Goal: Communication & Community: Participate in discussion

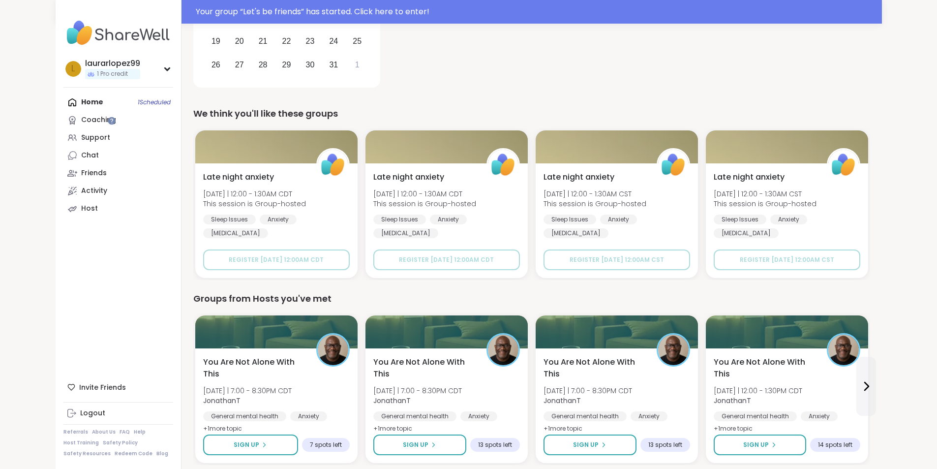
scroll to position [49, 0]
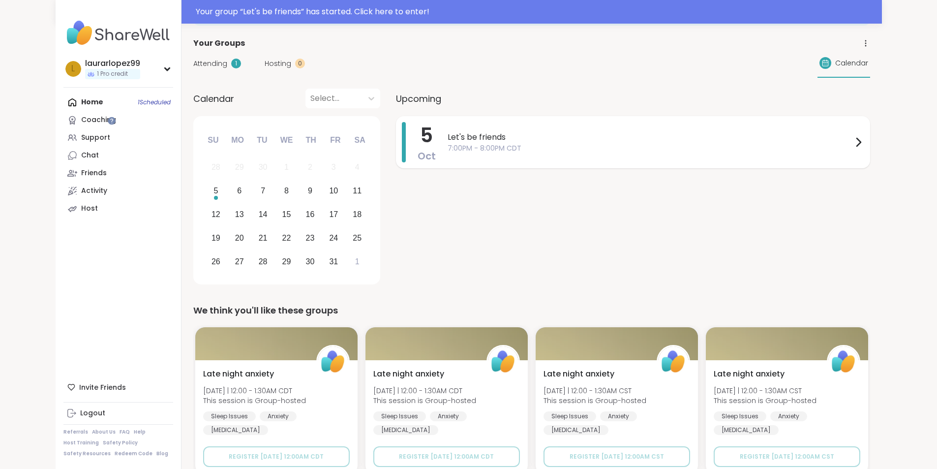
click at [465, 141] on span "Let's be friends" at bounding box center [649, 137] width 405 height 12
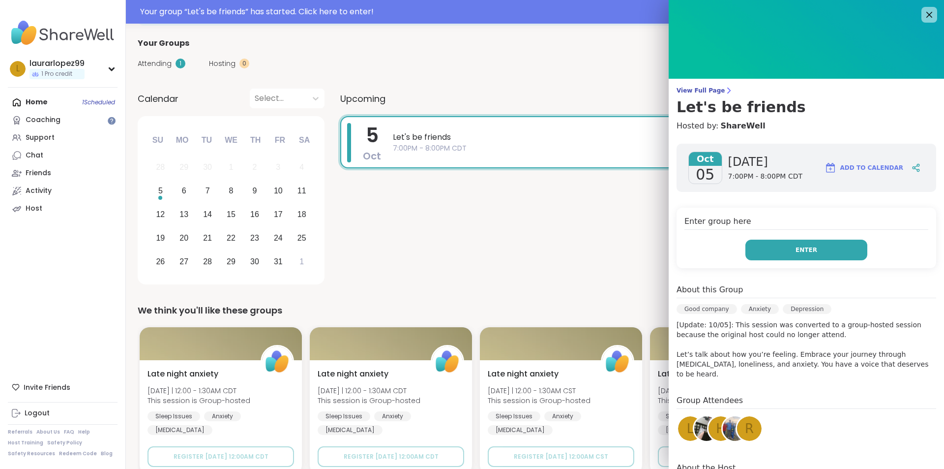
click at [796, 252] on span "Enter" at bounding box center [807, 249] width 22 height 9
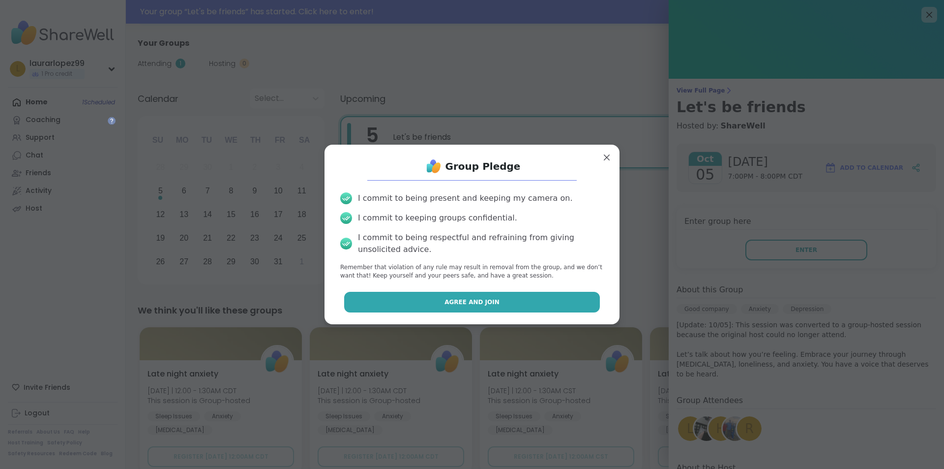
click at [512, 305] on button "Agree and Join" at bounding box center [472, 302] width 256 height 21
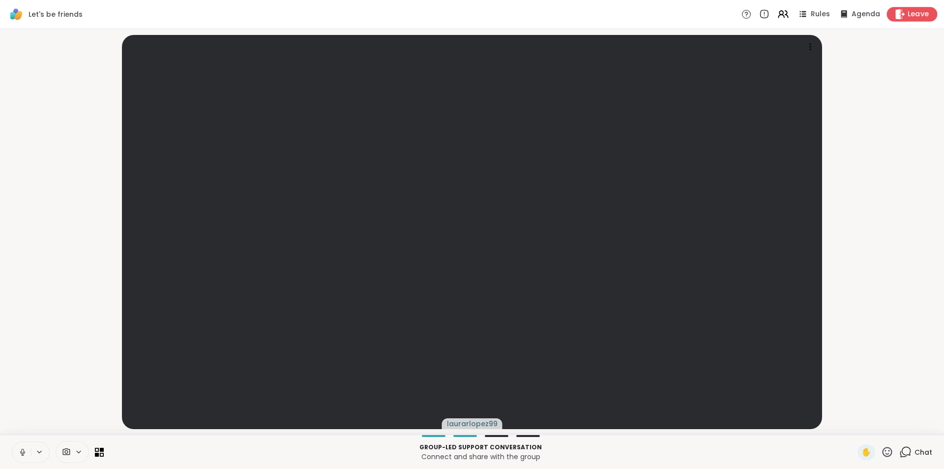
click at [908, 9] on span "Leave" at bounding box center [919, 14] width 22 height 10
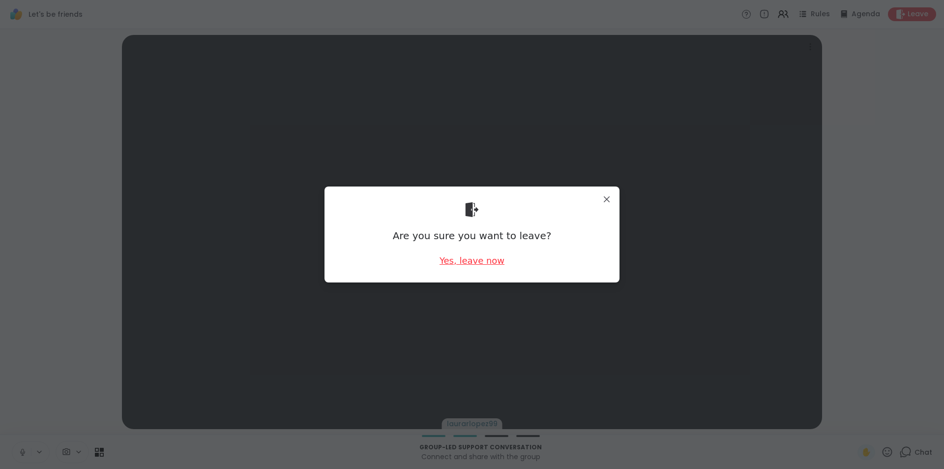
click at [484, 262] on div "Yes, leave now" at bounding box center [472, 260] width 65 height 12
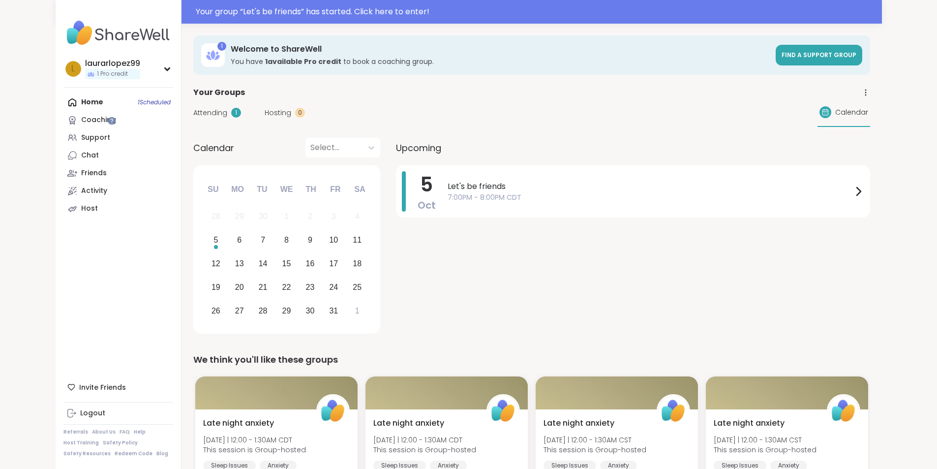
click at [193, 113] on span "Attending" at bounding box center [210, 113] width 34 height 10
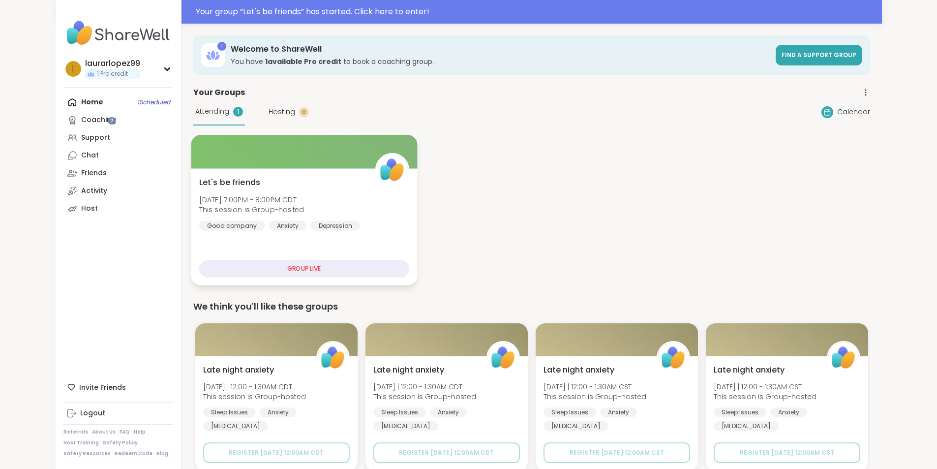
click at [335, 149] on div at bounding box center [304, 151] width 226 height 33
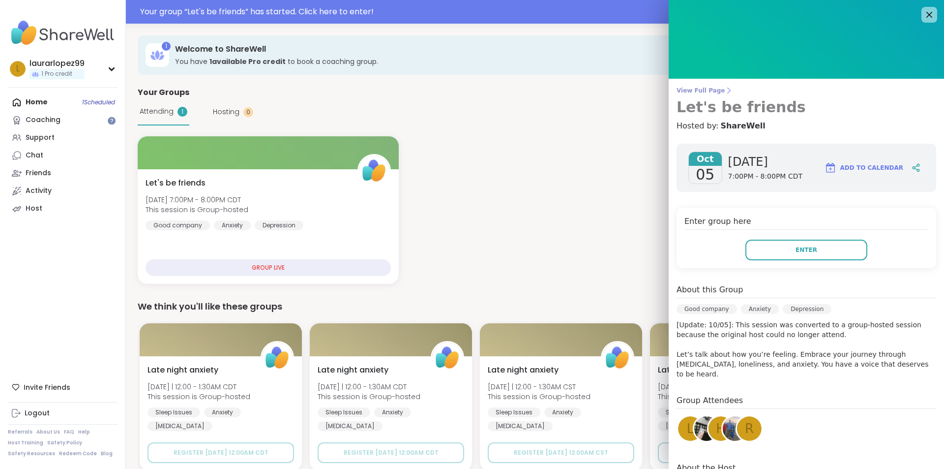
click at [707, 90] on span "View Full Page" at bounding box center [807, 91] width 260 height 8
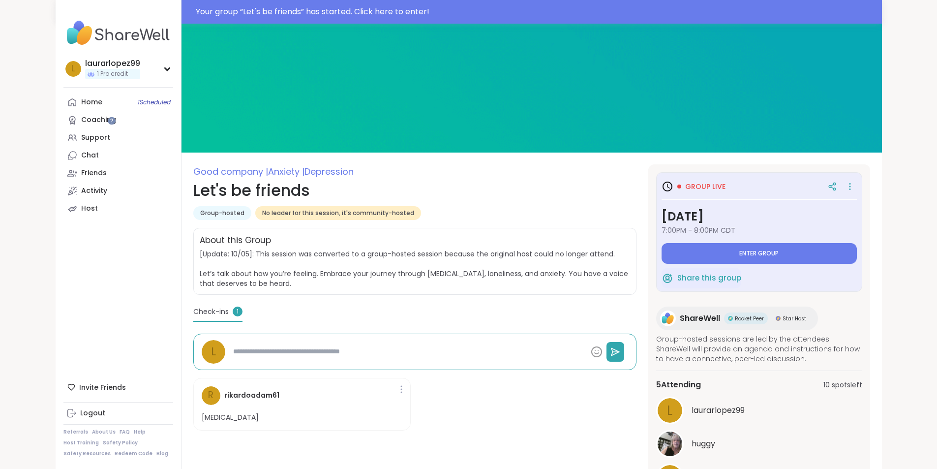
scroll to position [82, 0]
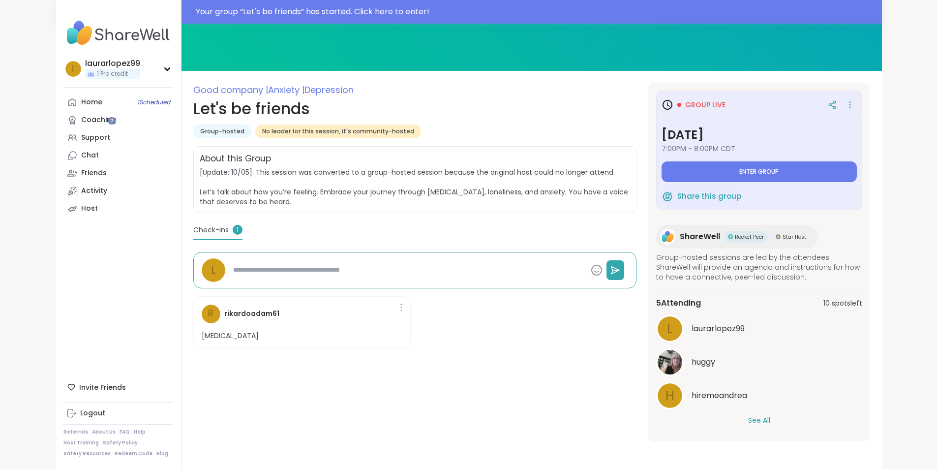
click at [770, 416] on button "See All" at bounding box center [759, 420] width 22 height 10
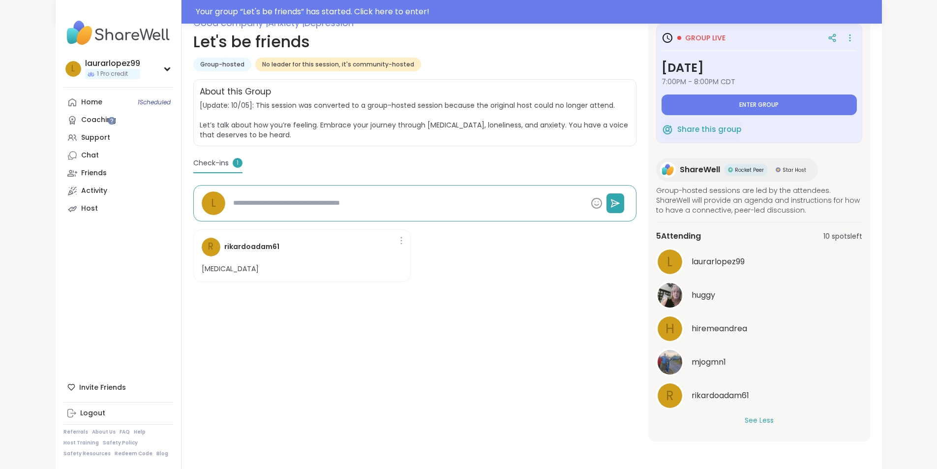
scroll to position [0, 0]
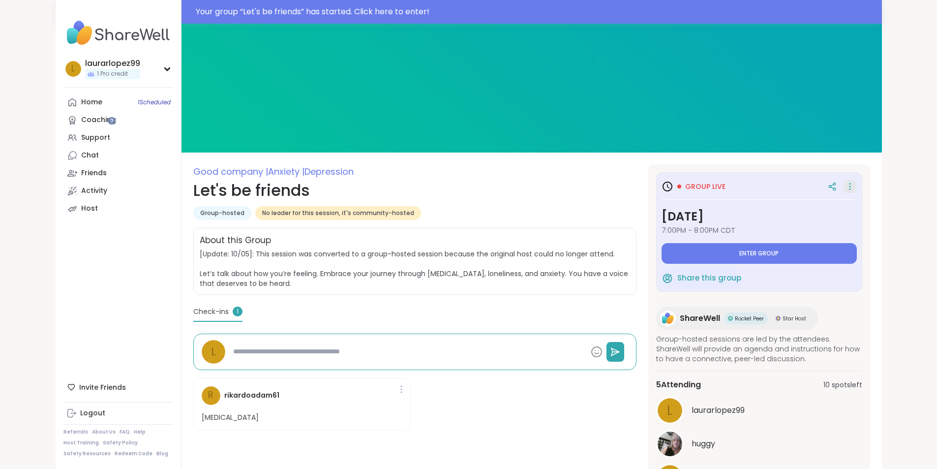
click at [855, 185] on icon at bounding box center [850, 186] width 10 height 14
click at [870, 153] on div "Good company | Anxiety | [MEDICAL_DATA] Let's be friends Group-hosted No leader…" at bounding box center [531, 321] width 700 height 594
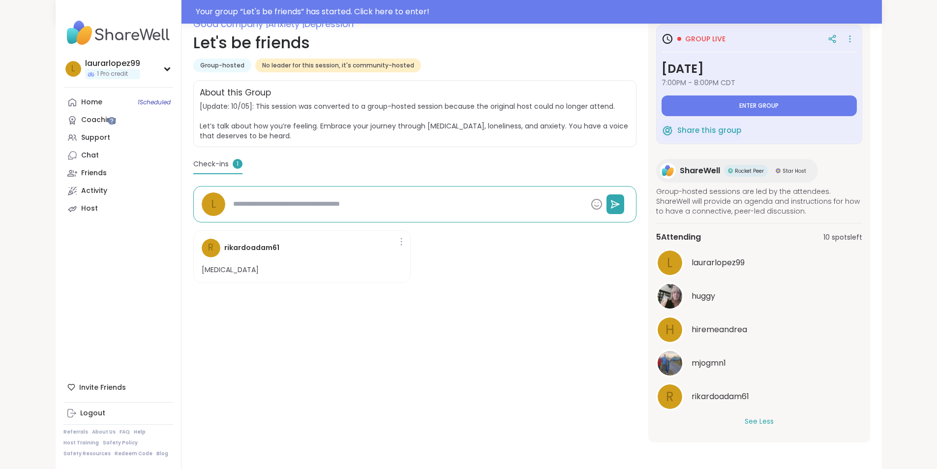
scroll to position [149, 0]
drag, startPoint x: 317, startPoint y: 303, endPoint x: 347, endPoint y: 372, distance: 75.1
click at [347, 372] on div "Good company | Anxiety | [MEDICAL_DATA] Let's be friends Group-hosted No leader…" at bounding box center [414, 228] width 443 height 425
drag, startPoint x: 138, startPoint y: 268, endPoint x: 243, endPoint y: 350, distance: 133.5
click at [243, 350] on div "Good company | Anxiety | [MEDICAL_DATA] Let's be friends Group-hosted No leader…" at bounding box center [414, 228] width 443 height 425
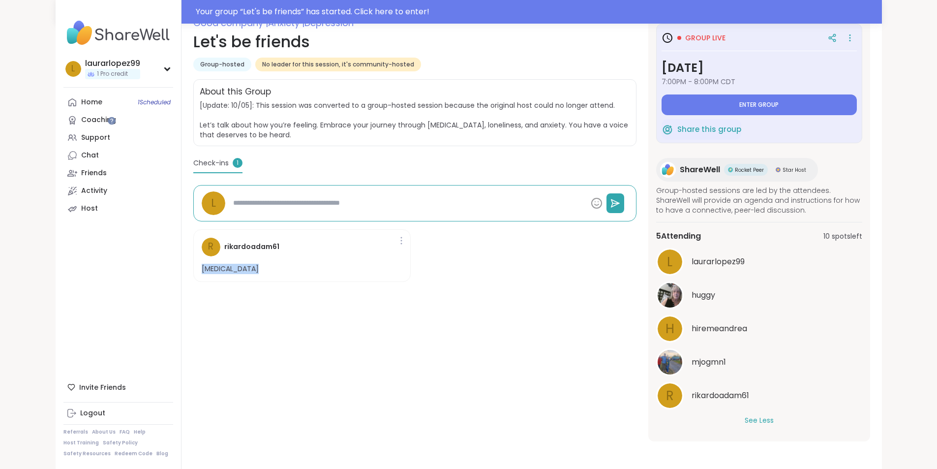
click at [244, 350] on div "Good company | Anxiety | [MEDICAL_DATA] Let's be friends Group-hosted No leader…" at bounding box center [414, 228] width 443 height 425
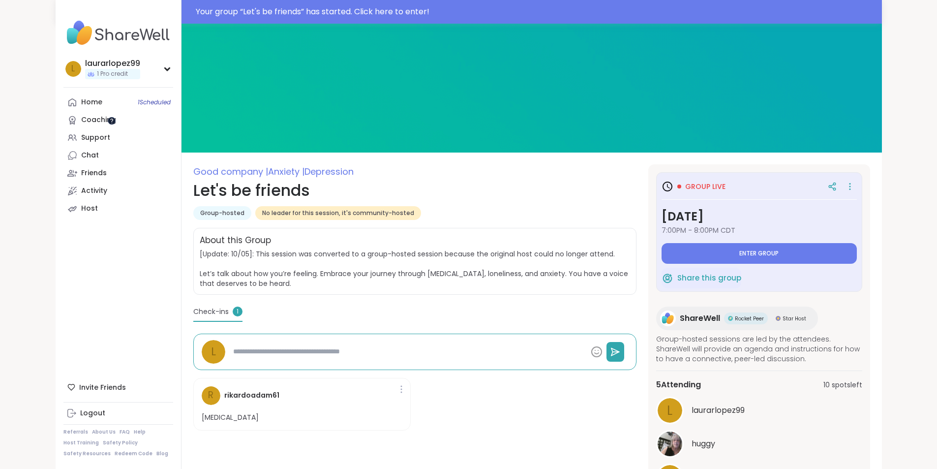
click at [114, 122] on div at bounding box center [112, 121] width 8 height 8
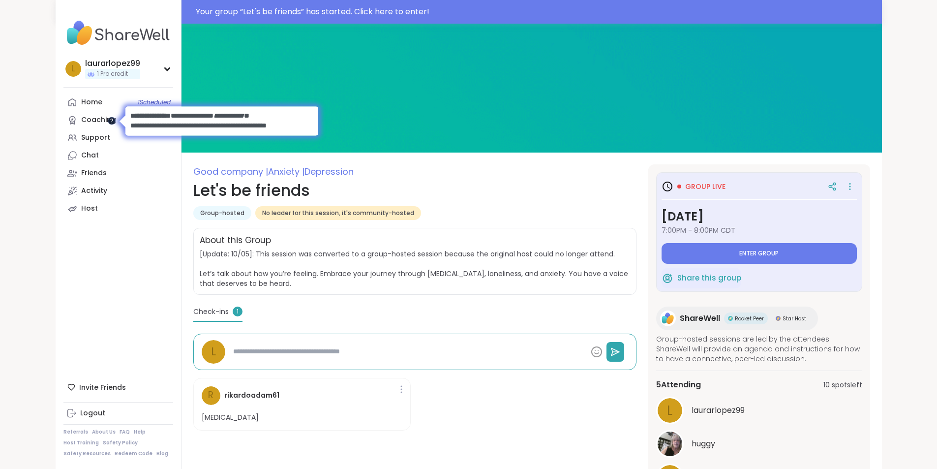
click at [114, 122] on div at bounding box center [112, 121] width 8 height 8
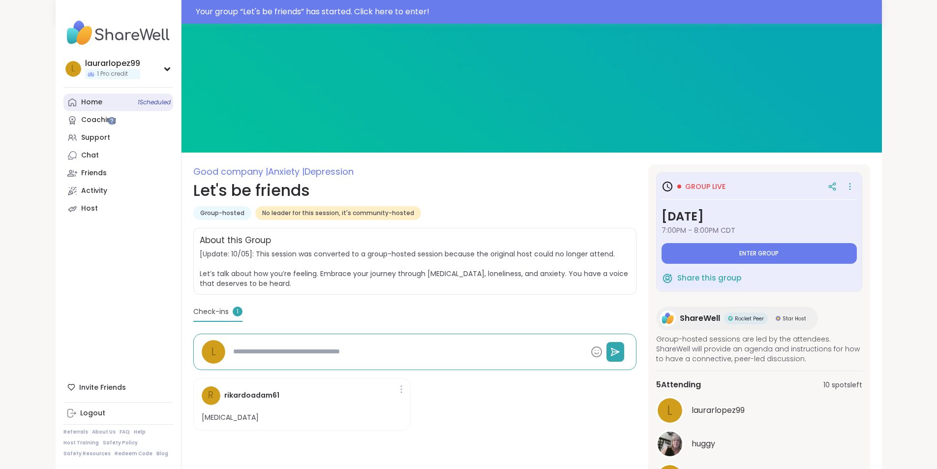
click at [76, 96] on link "Home 1 Scheduled" at bounding box center [118, 102] width 110 height 18
type textarea "*"
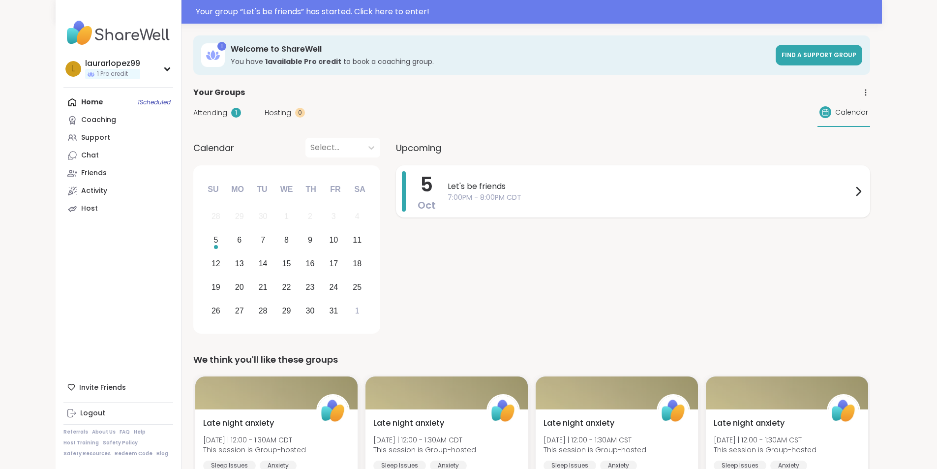
click at [652, 193] on span "7:00PM - 8:00PM CDT" at bounding box center [649, 197] width 405 height 10
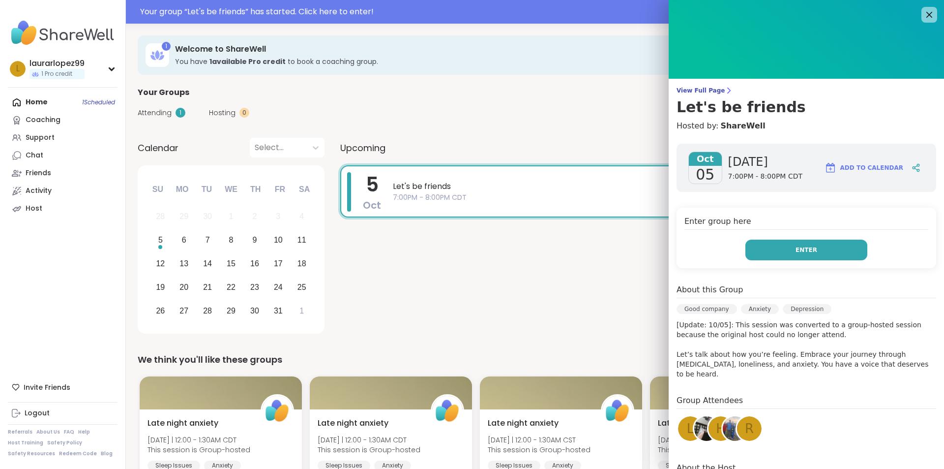
click at [785, 257] on button "Enter" at bounding box center [806, 249] width 122 height 21
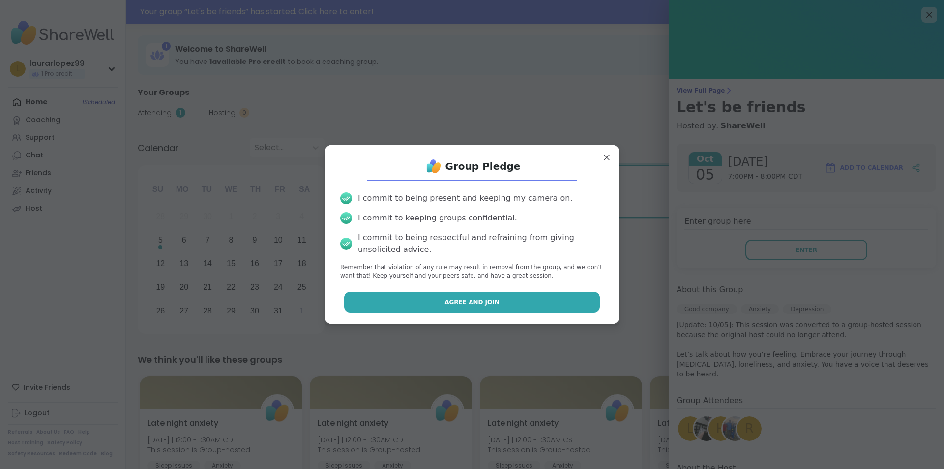
click at [484, 297] on button "Agree and Join" at bounding box center [472, 302] width 256 height 21
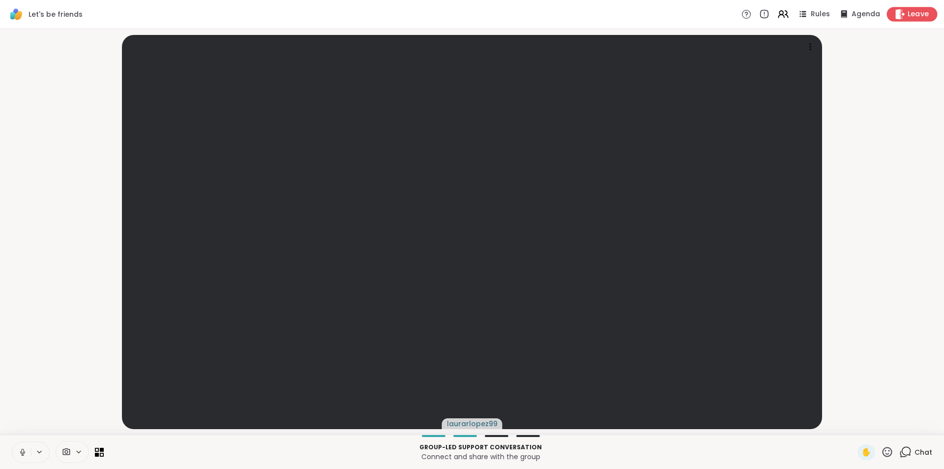
click at [898, 15] on icon at bounding box center [900, 14] width 10 height 10
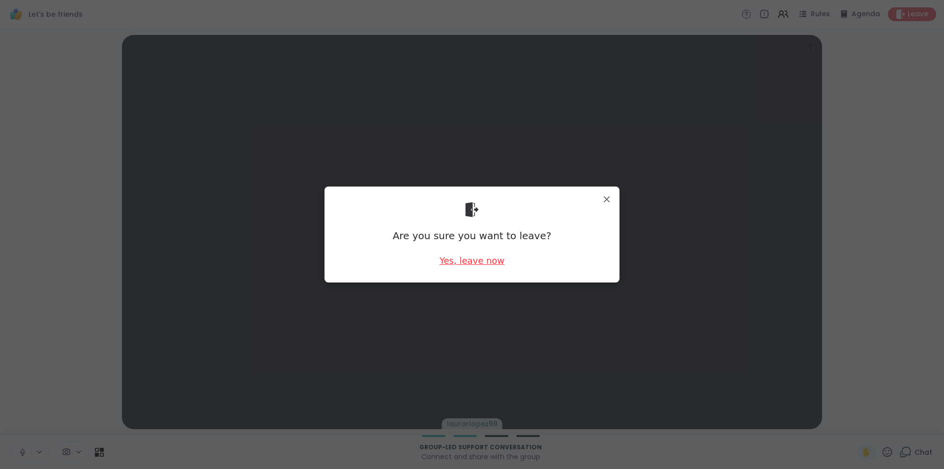
click at [483, 262] on div "Yes, leave now" at bounding box center [472, 260] width 65 height 12
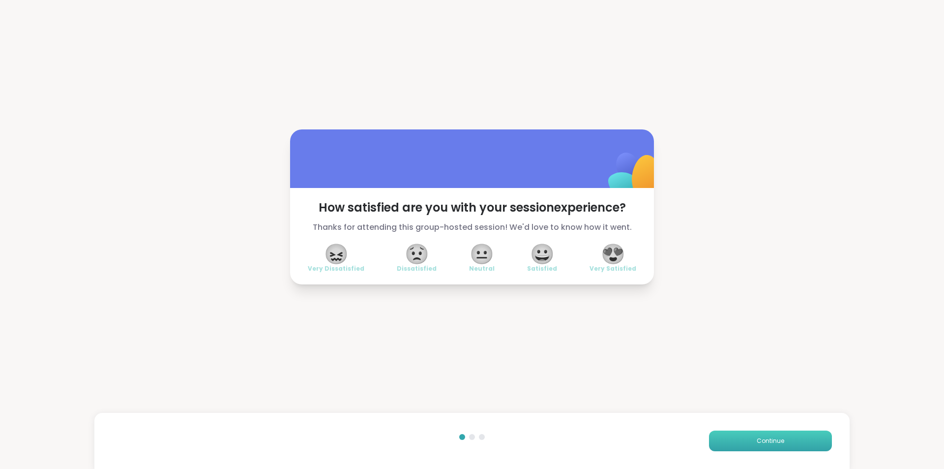
click at [757, 443] on span "Continue" at bounding box center [771, 440] width 28 height 9
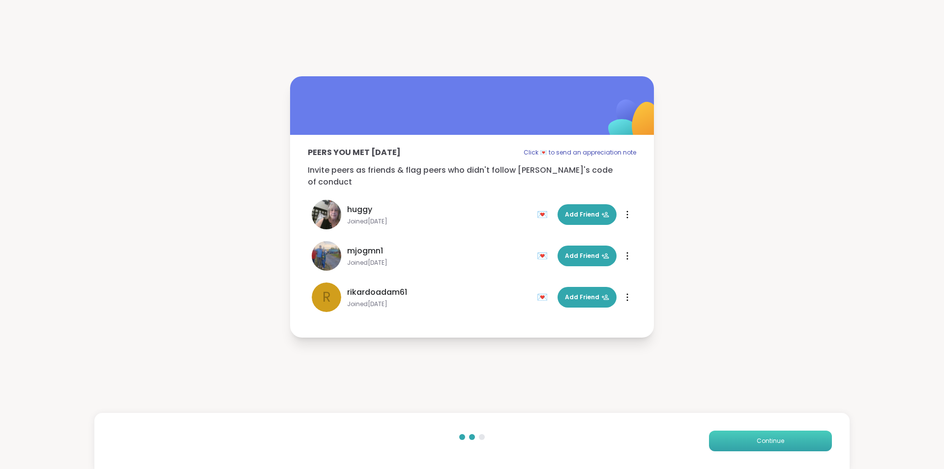
click at [757, 443] on span "Continue" at bounding box center [771, 440] width 28 height 9
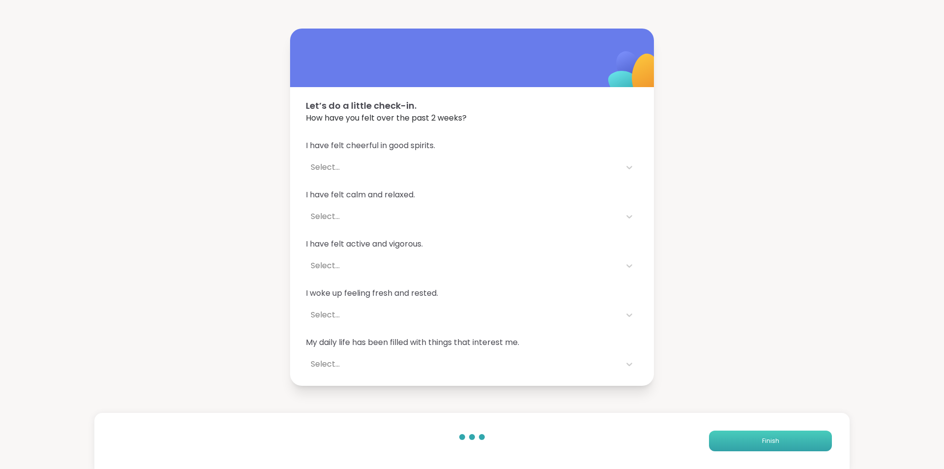
click at [751, 443] on button "Finish" at bounding box center [770, 440] width 123 height 21
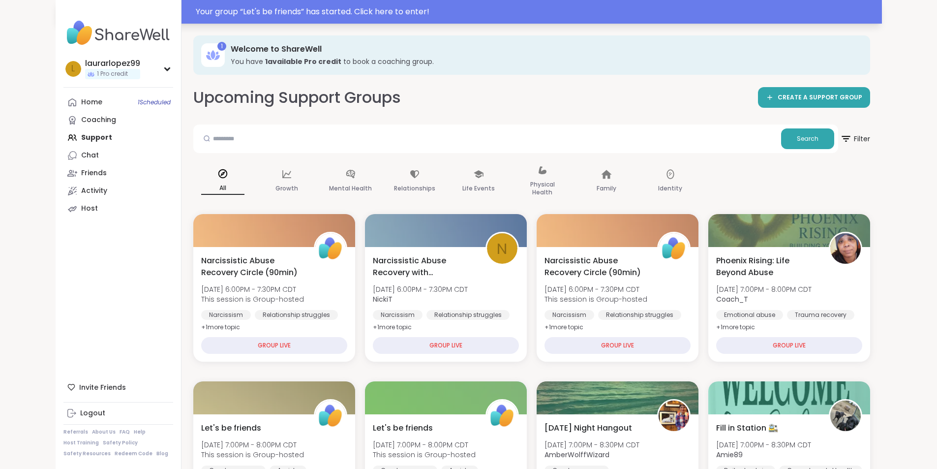
click at [298, 13] on div "Your group “ Let's be friends ” has started. Click here to enter!" at bounding box center [536, 12] width 680 height 12
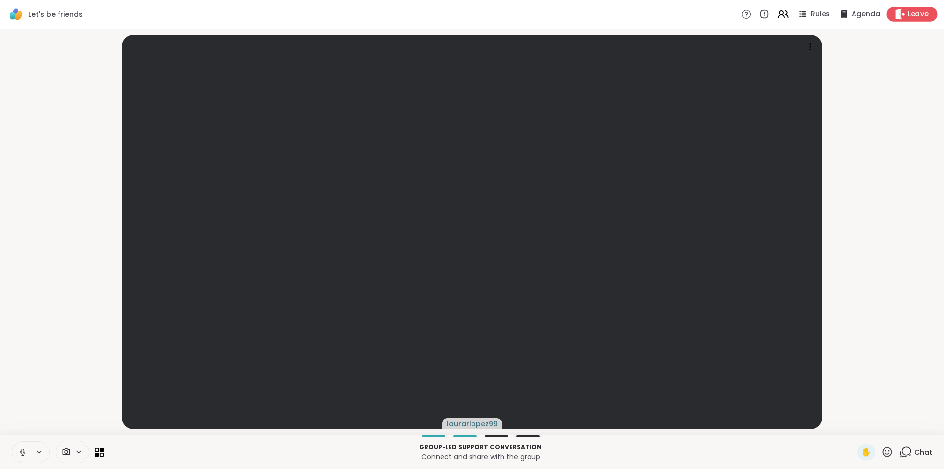
click at [896, 14] on icon at bounding box center [900, 14] width 9 height 10
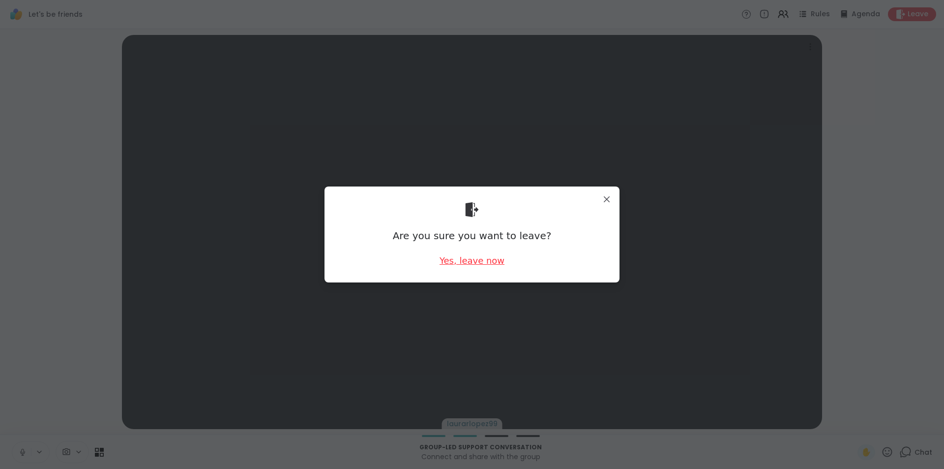
click at [470, 261] on div "Yes, leave now" at bounding box center [472, 260] width 65 height 12
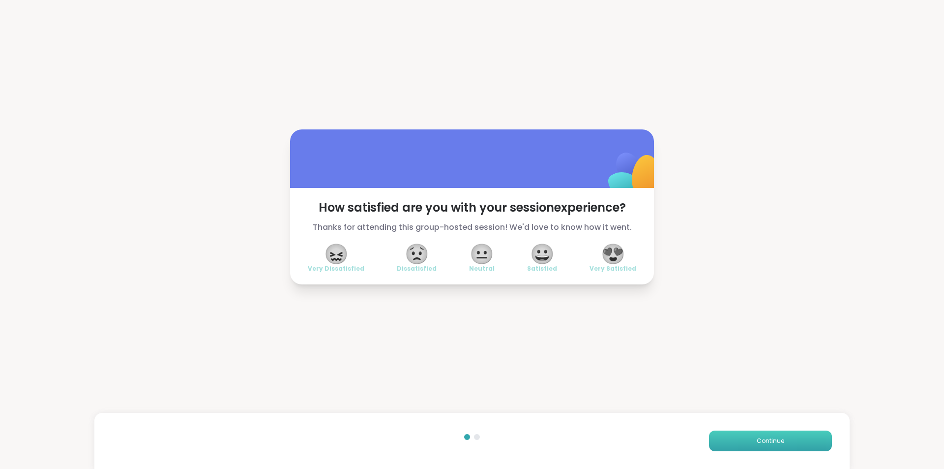
click at [723, 437] on button "Continue" at bounding box center [770, 440] width 123 height 21
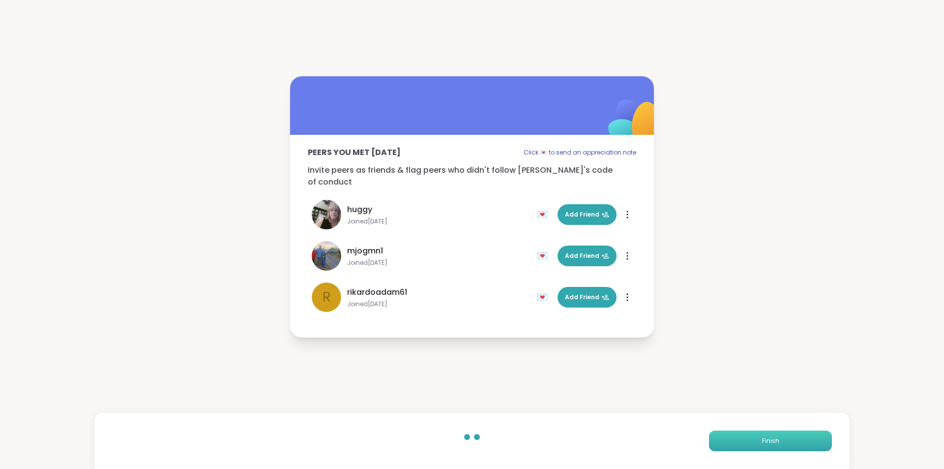
click at [723, 442] on button "Finish" at bounding box center [770, 440] width 123 height 21
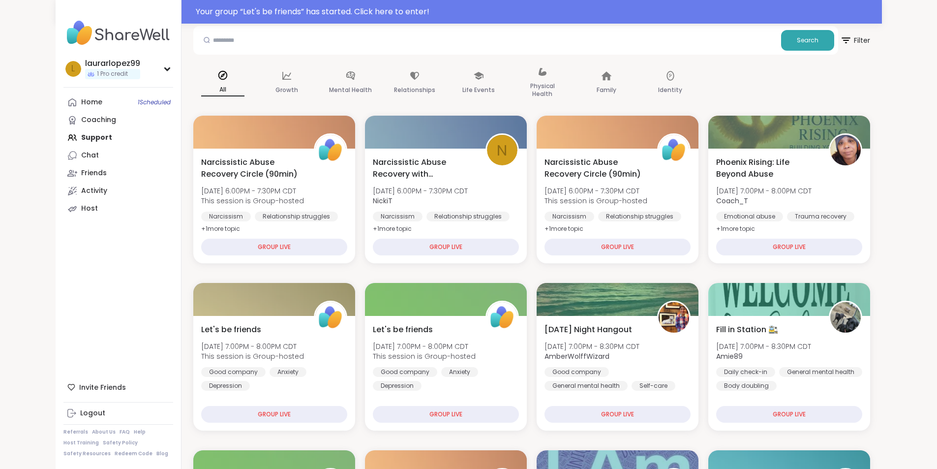
scroll to position [197, 0]
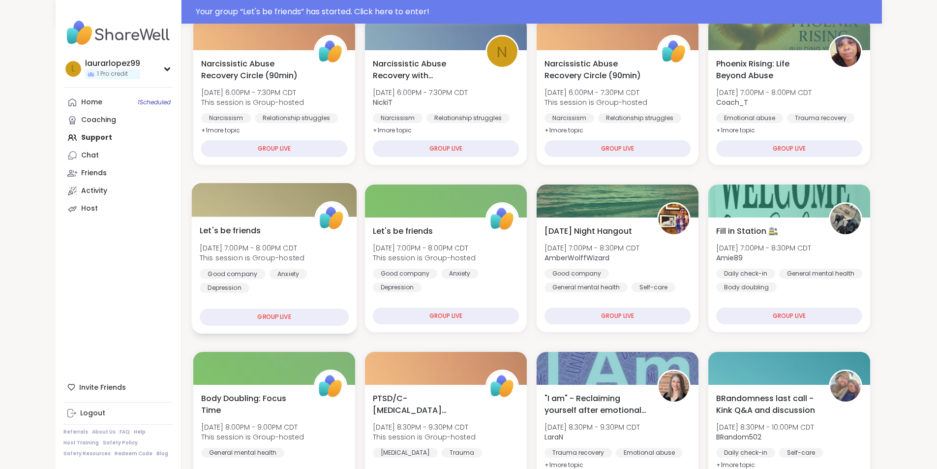
click at [200, 227] on span "Let's be friends" at bounding box center [230, 230] width 61 height 12
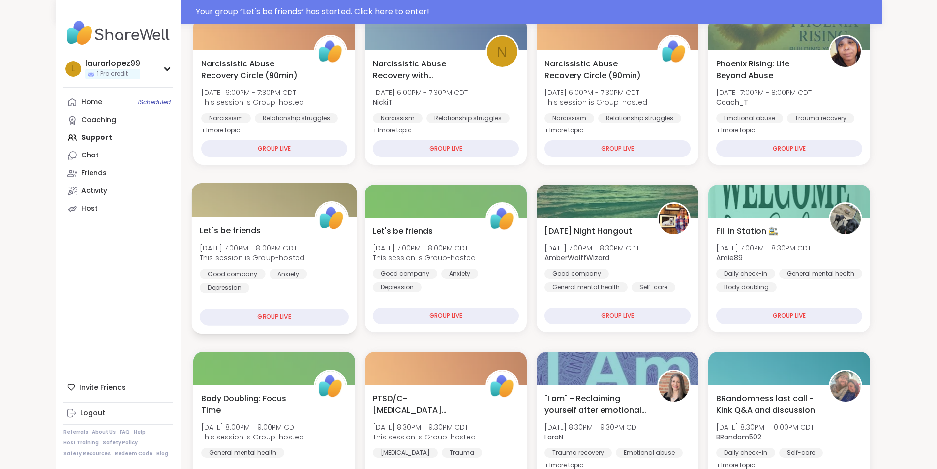
click at [291, 311] on div "GROUP LIVE" at bounding box center [274, 316] width 149 height 17
click at [405, 310] on div "GROUP LIVE" at bounding box center [445, 316] width 149 height 17
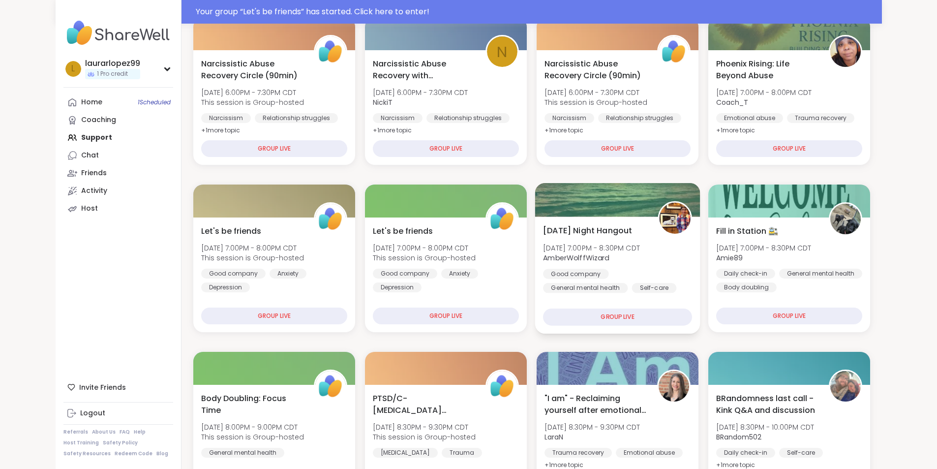
click at [648, 208] on div at bounding box center [617, 199] width 165 height 33
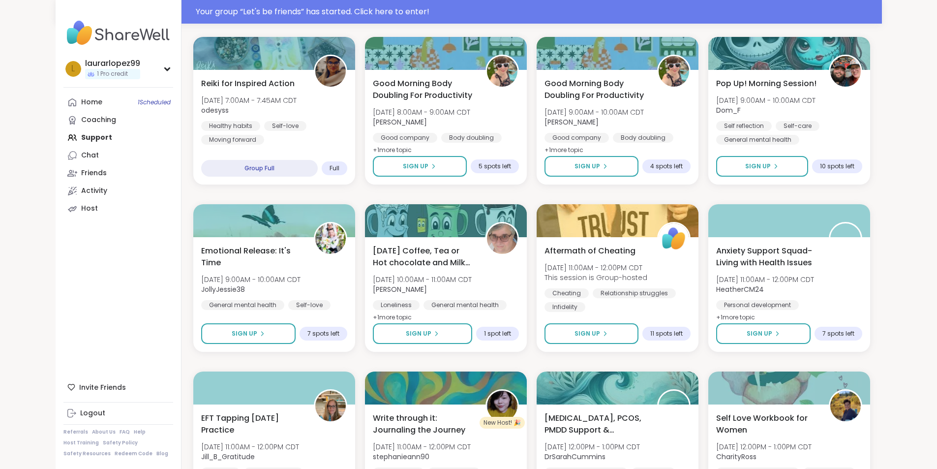
scroll to position [1271, 0]
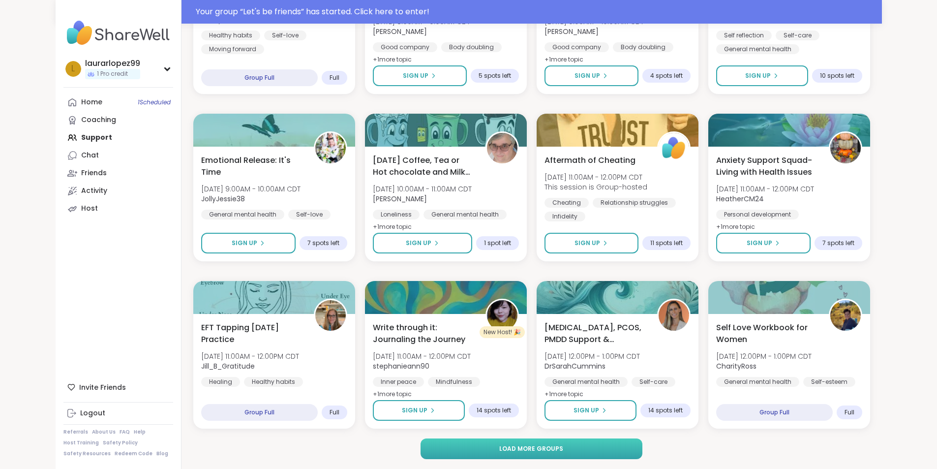
click at [473, 448] on button "Load more groups" at bounding box center [531, 448] width 222 height 21
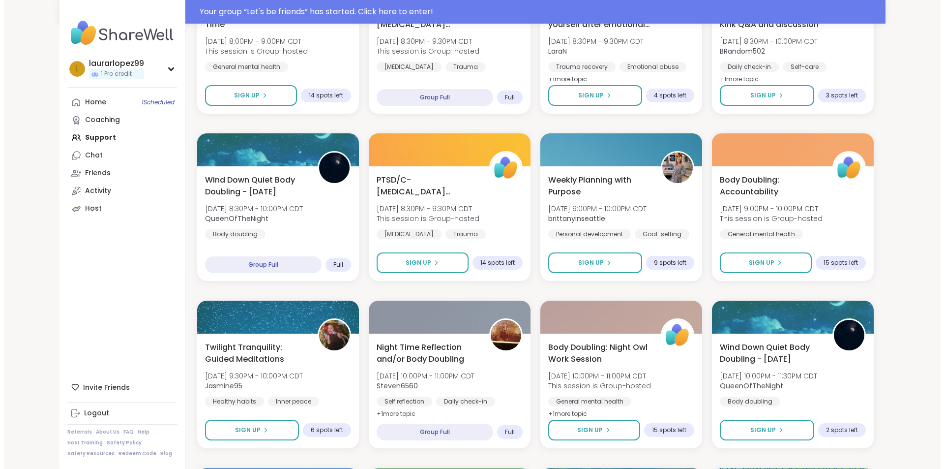
scroll to position [0, 0]
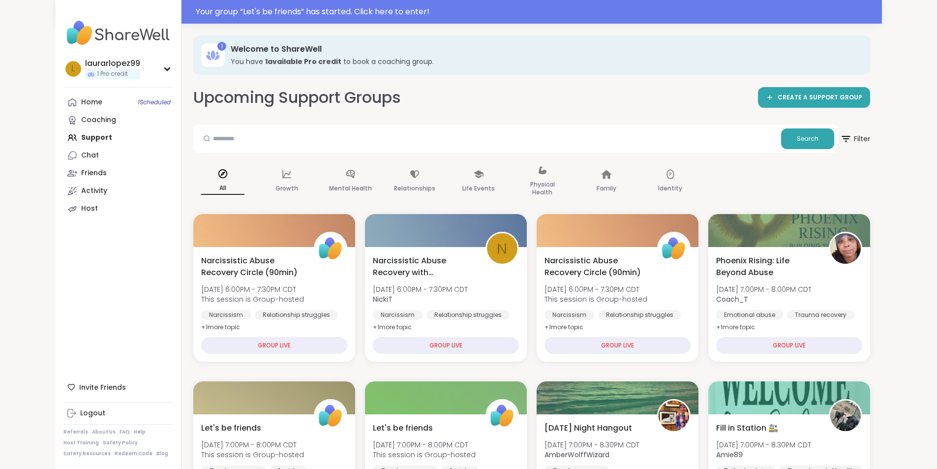
click at [63, 135] on div "Home 1 Scheduled Coaching Support Chat Friends Activity Host" at bounding box center [118, 155] width 110 height 124
click at [63, 138] on div "Home 1 Scheduled Coaching Support Chat Friends Activity Host" at bounding box center [118, 155] width 110 height 124
click at [63, 99] on link "Home 1 Scheduled" at bounding box center [118, 102] width 110 height 18
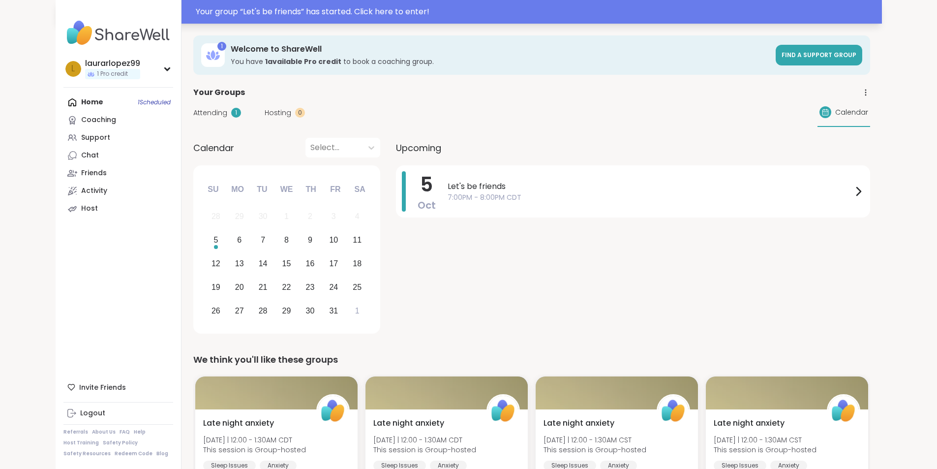
click at [401, 4] on div "Your group “ Let's be friends ” has started. Click here to enter!" at bounding box center [469, 12] width 826 height 24
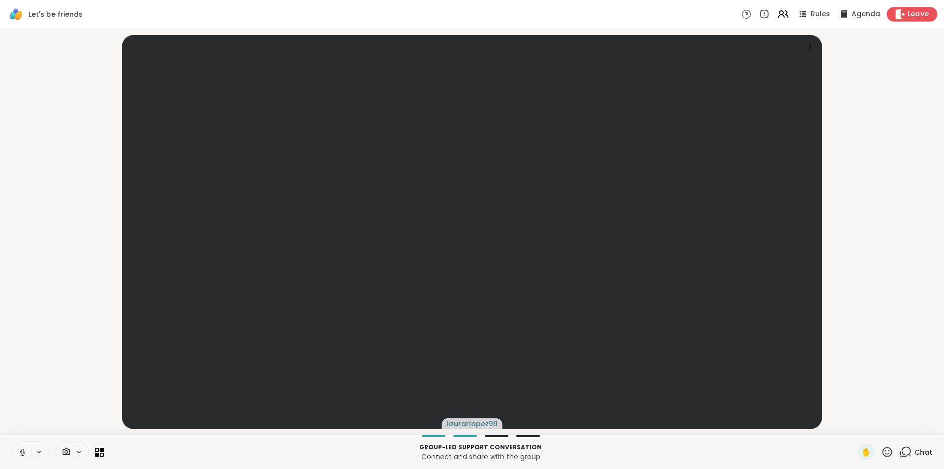
click at [899, 18] on div "Leave" at bounding box center [912, 14] width 51 height 14
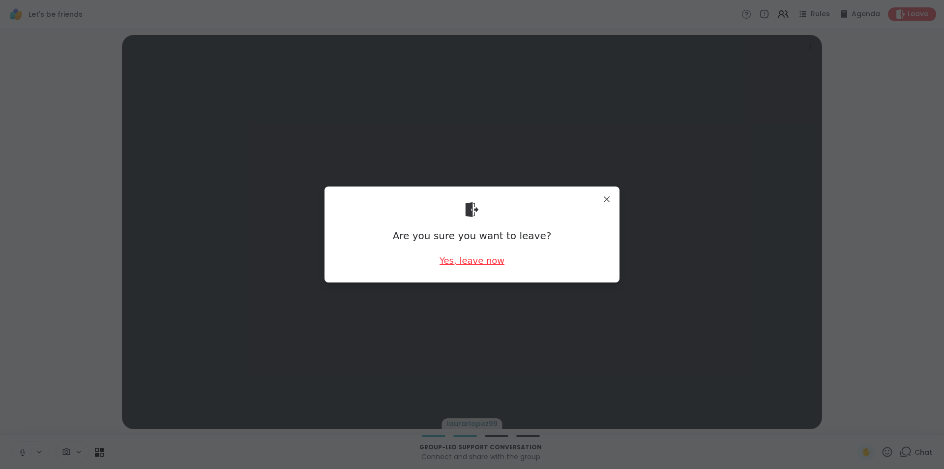
click at [468, 261] on div "Yes, leave now" at bounding box center [472, 260] width 65 height 12
